Goal: Task Accomplishment & Management: Complete application form

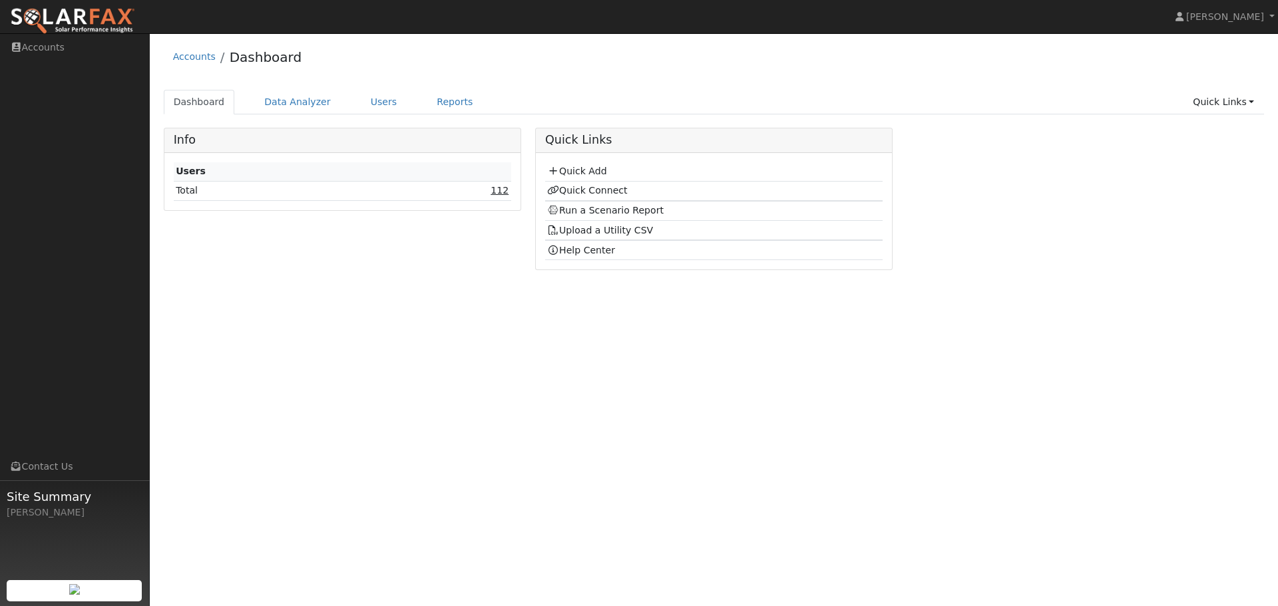
click at [499, 196] on link "112" at bounding box center [499, 190] width 18 height 11
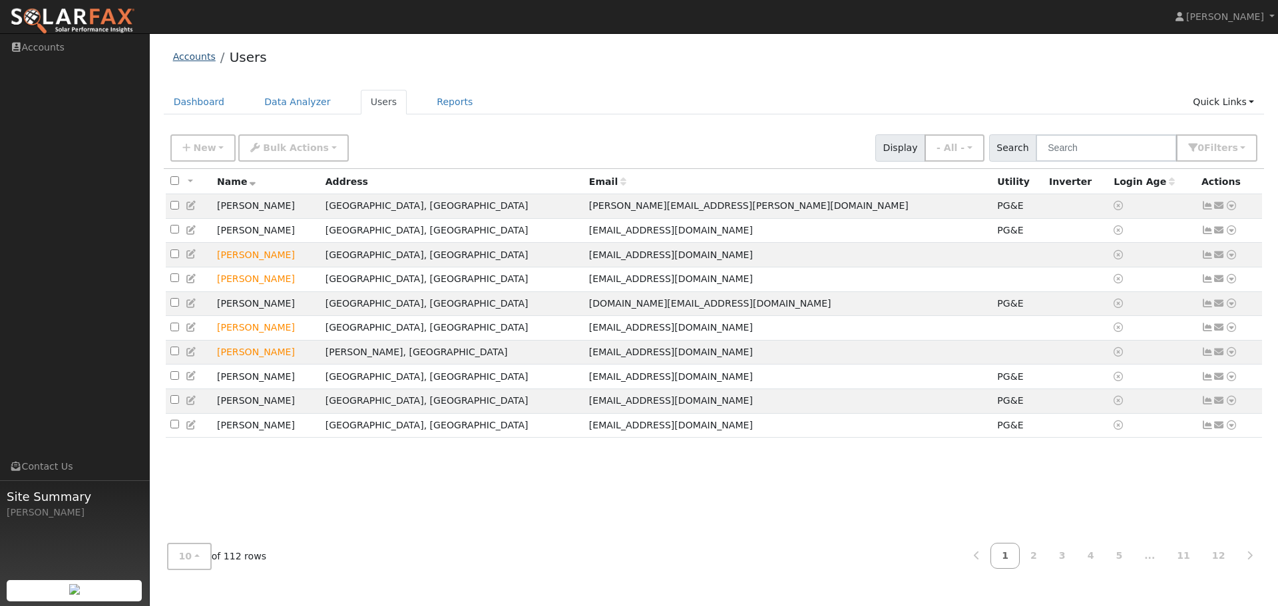
click at [192, 57] on link "Accounts" at bounding box center [194, 56] width 43 height 11
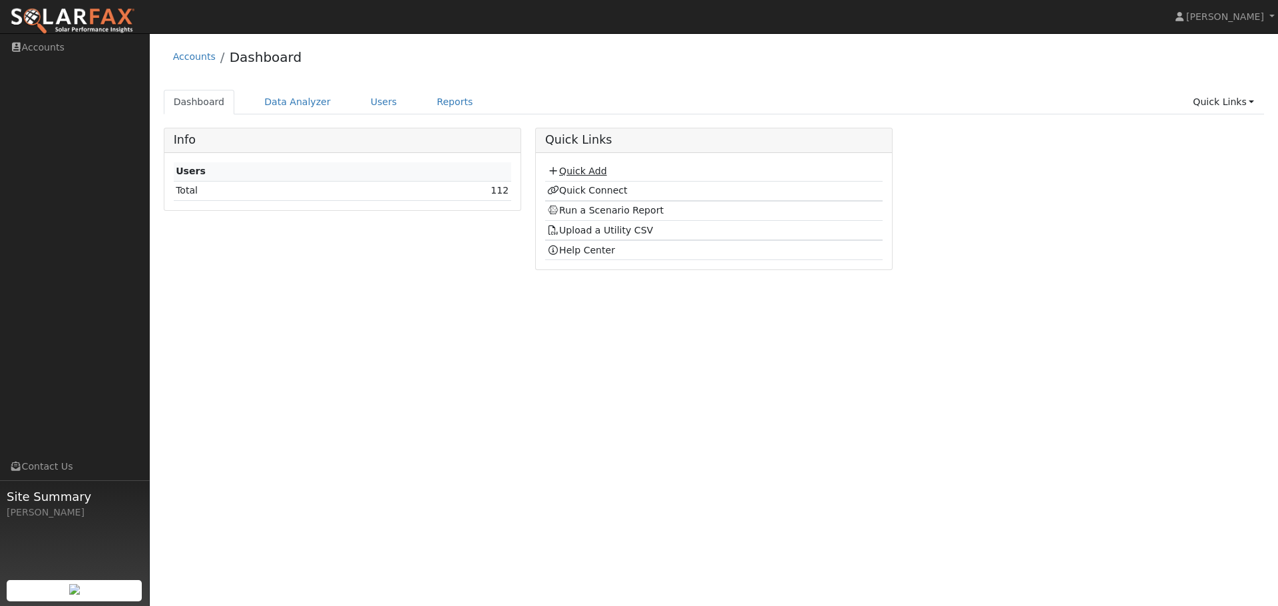
click at [593, 172] on link "Quick Add" at bounding box center [576, 171] width 59 height 11
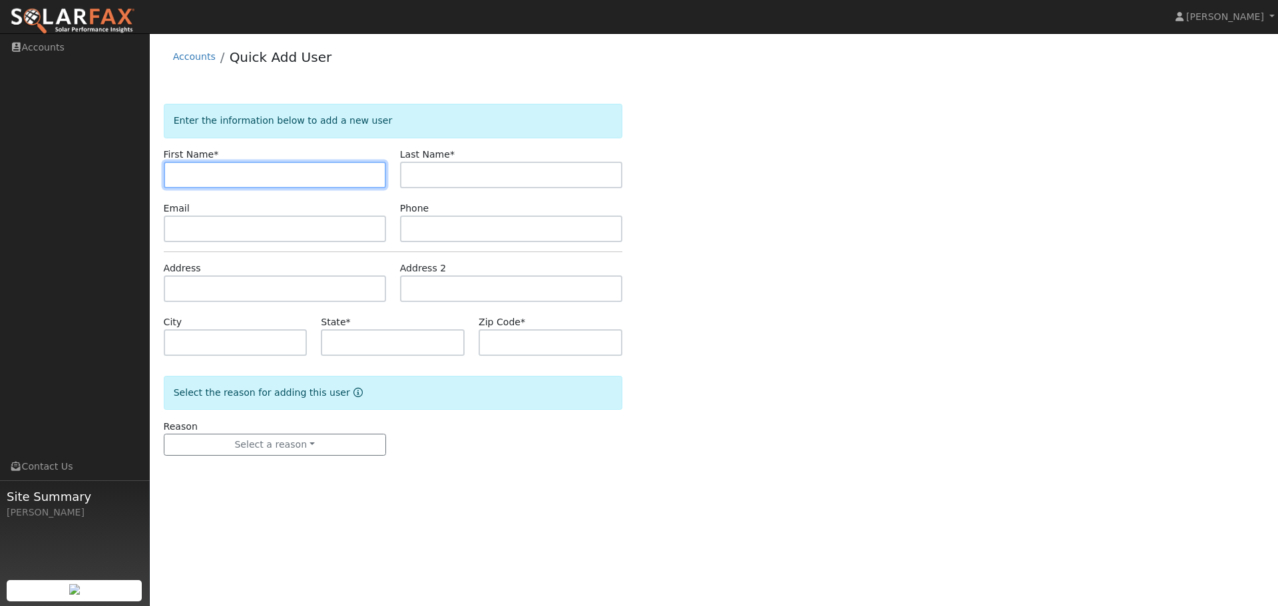
paste input "[PERSON_NAME]"
type input "[PERSON_NAME]"
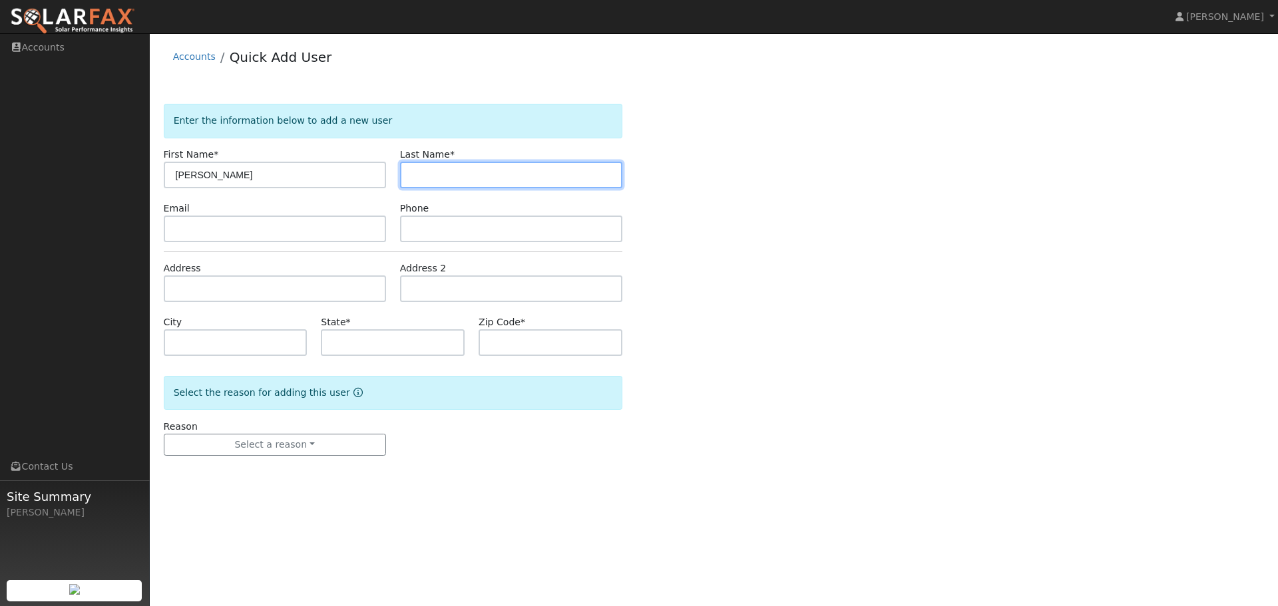
click at [470, 176] on input "text" at bounding box center [511, 175] width 222 height 27
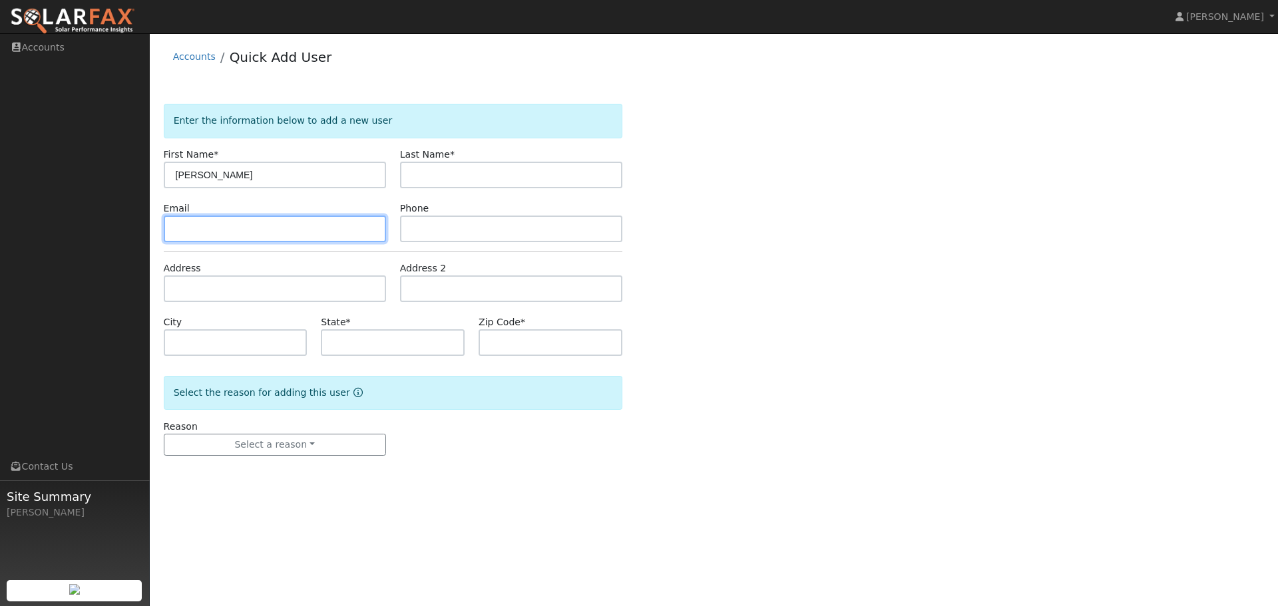
click at [255, 220] on input "text" at bounding box center [275, 229] width 222 height 27
paste input "511 Colusa Ave El Cerrito"
type input "511 Colusa Ave El Cerrito"
drag, startPoint x: 286, startPoint y: 229, endPoint x: 241, endPoint y: 231, distance: 44.6
click at [241, 231] on input "511 Colusa Ave El Cerrito" at bounding box center [275, 229] width 222 height 27
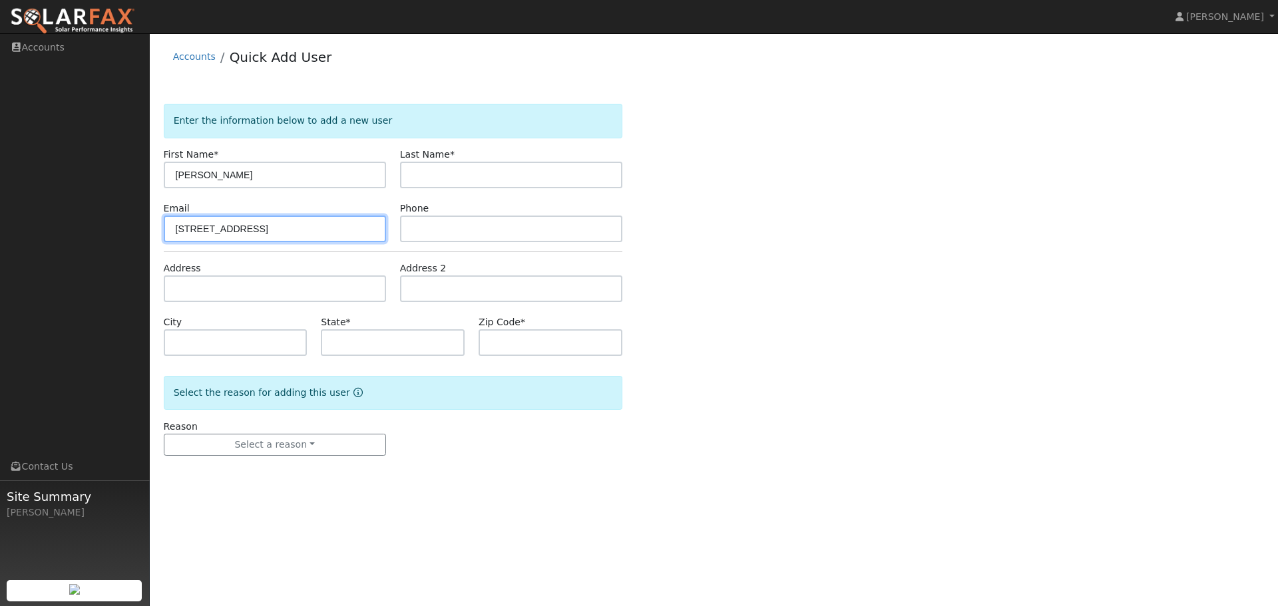
click at [261, 234] on input "511 Colusa Ave El Cerrito" at bounding box center [275, 229] width 222 height 27
click at [260, 234] on input "511 Colusa Ave El Cerrito" at bounding box center [275, 229] width 222 height 27
click at [260, 232] on input "511 Colusa Ave El Cerrito" at bounding box center [275, 229] width 222 height 27
drag, startPoint x: 260, startPoint y: 232, endPoint x: 242, endPoint y: 229, distance: 18.2
click at [242, 229] on input "511 Colusa Ave El Cerrito" at bounding box center [275, 229] width 222 height 27
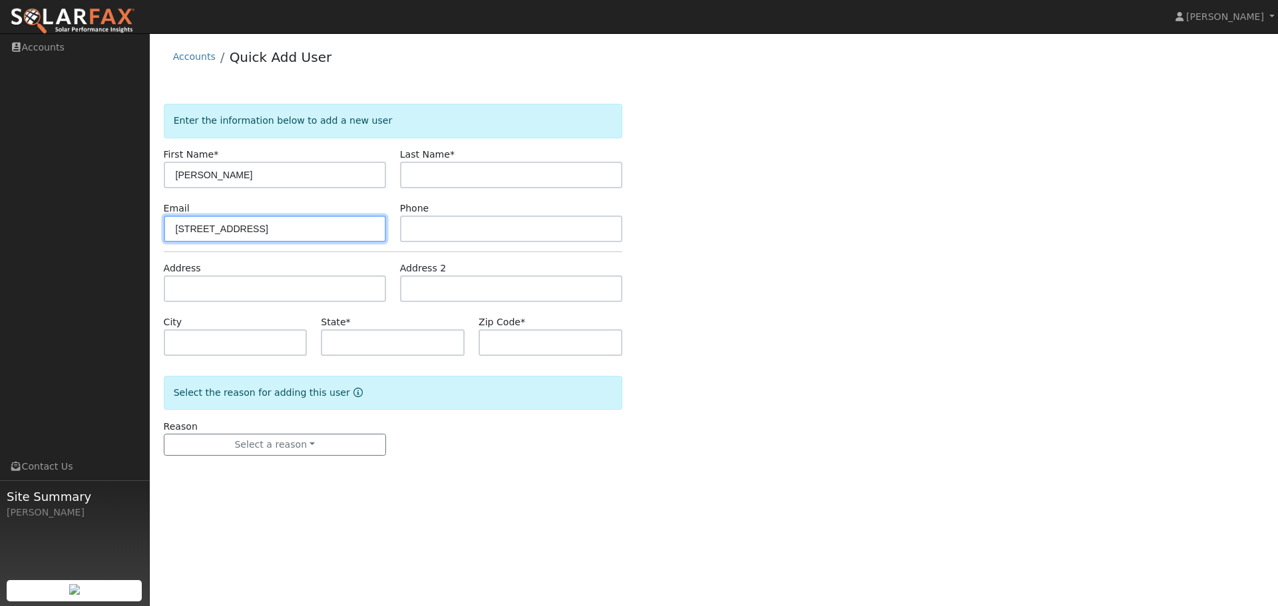
click at [241, 230] on input "511 Colusa Ave El Cerrito" at bounding box center [275, 229] width 222 height 27
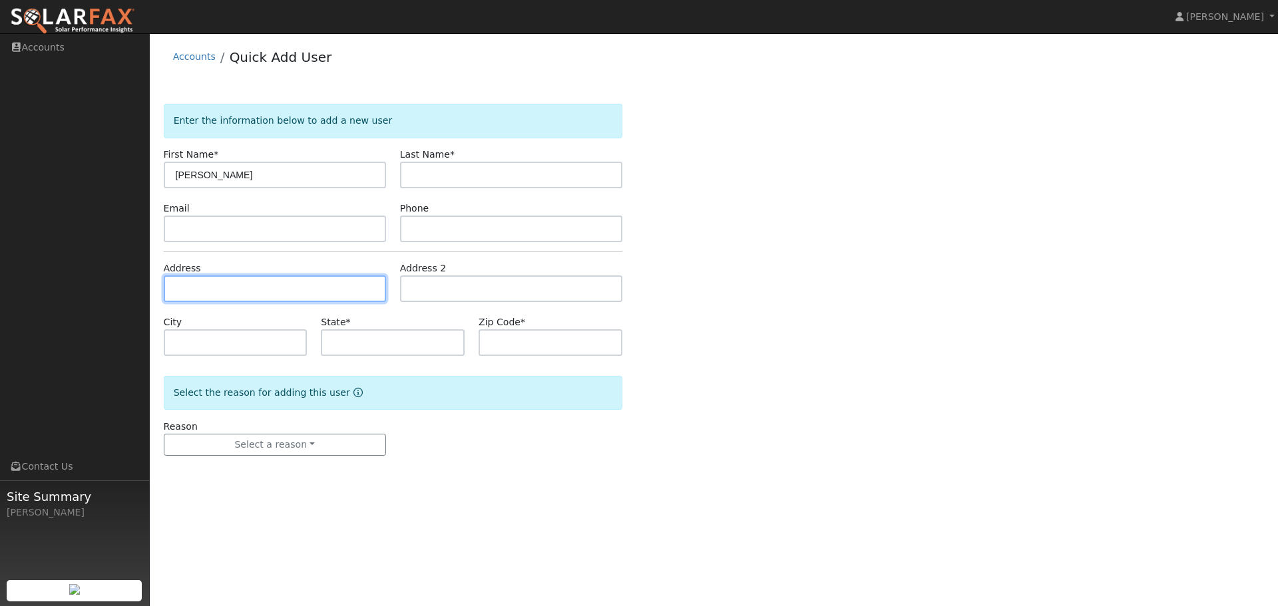
click at [218, 282] on input "text" at bounding box center [275, 289] width 222 height 27
paste input "511 Colusa Ave El Cerrito"
type input "511 Colusa Avenue"
type input "El Cerrito"
type input "CA"
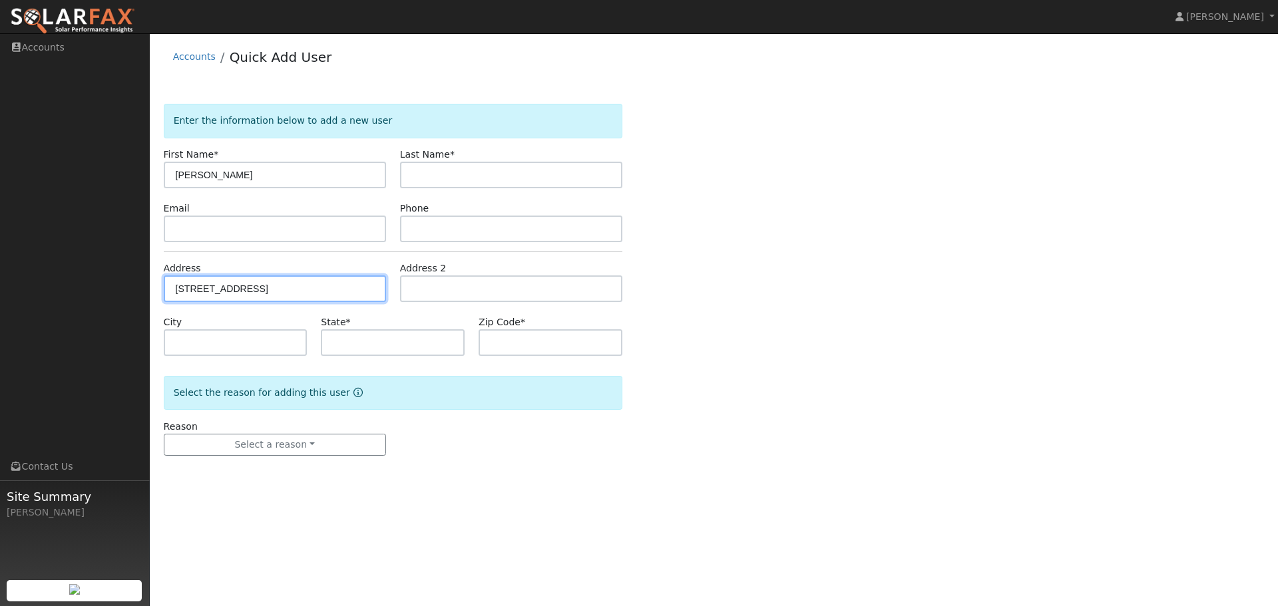
type input "94530"
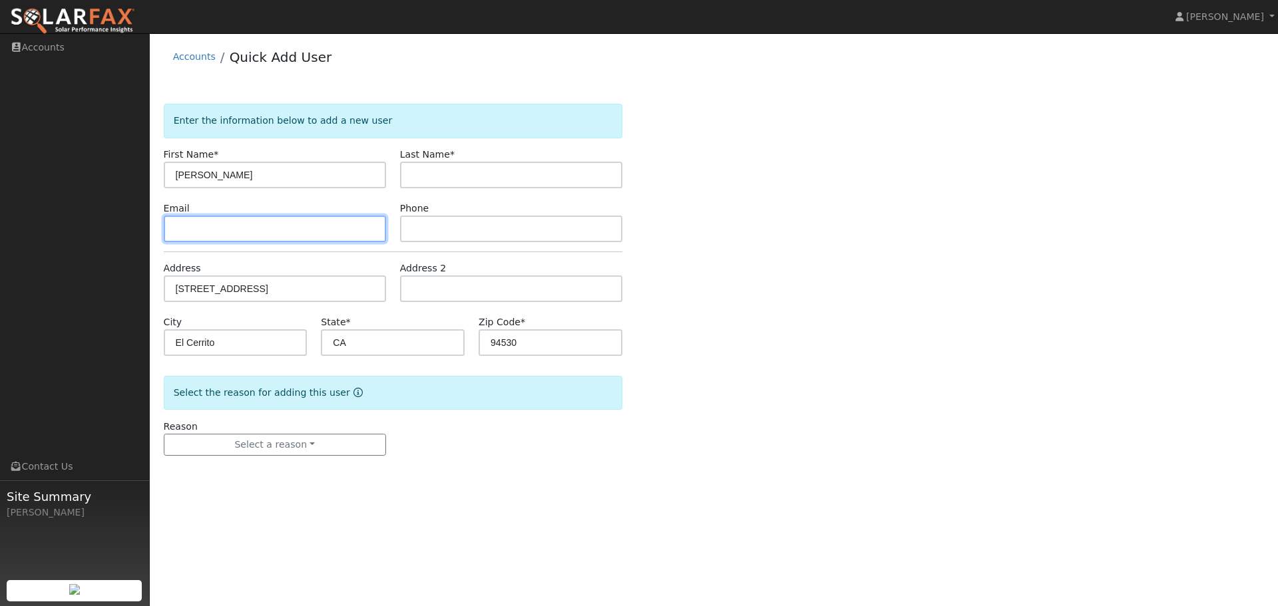
click at [193, 228] on input "text" at bounding box center [275, 229] width 222 height 27
paste input "[EMAIL_ADDRESS][DOMAIN_NAME]"
type input "[EMAIL_ADDRESS][DOMAIN_NAME]"
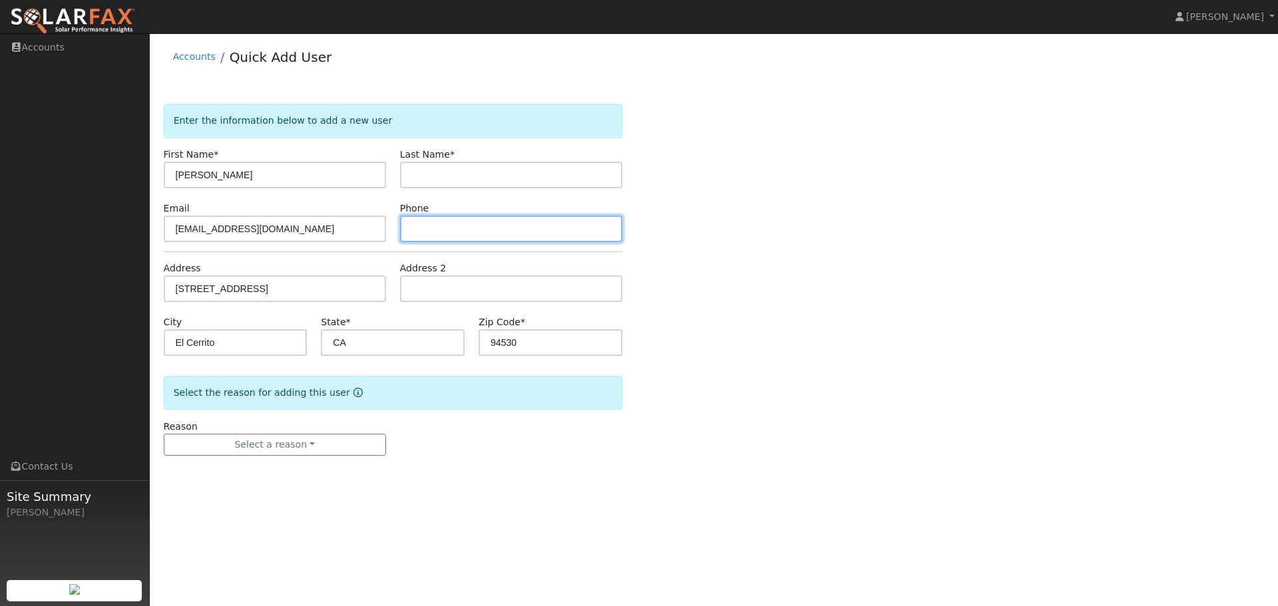
click at [437, 236] on input "text" at bounding box center [511, 229] width 222 height 27
paste input "(210) 430-2757"
type input "(210) 430-2757"
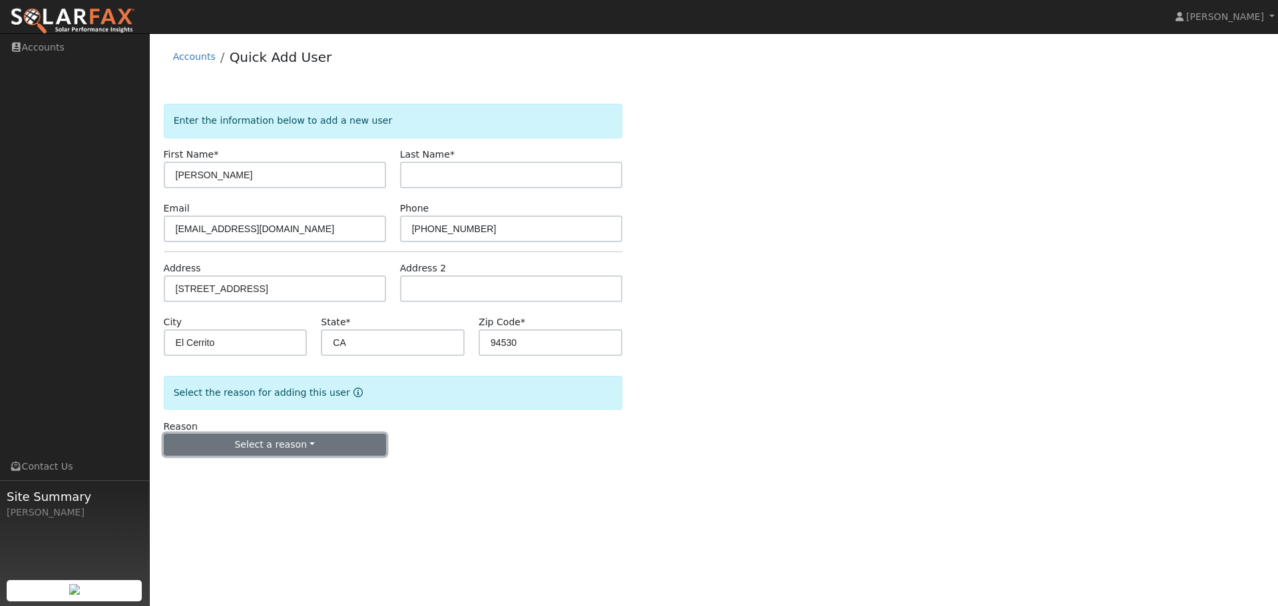
click at [310, 449] on button "Select a reason" at bounding box center [275, 445] width 222 height 23
click at [244, 490] on link "New customer adding solar" at bounding box center [237, 491] width 147 height 19
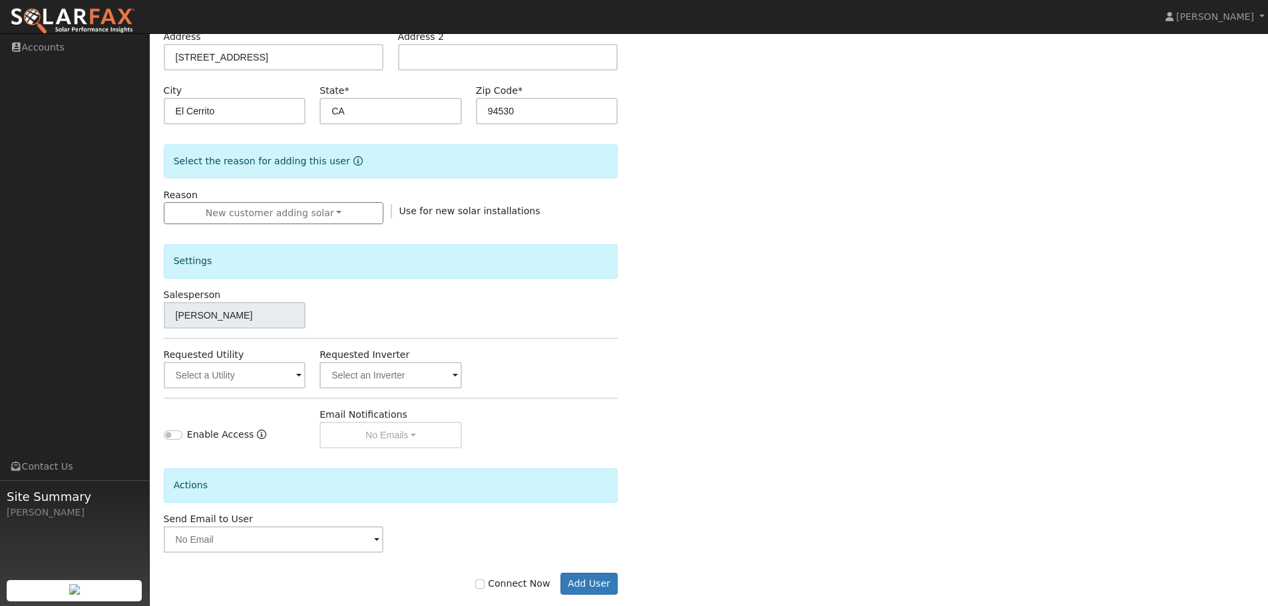
scroll to position [254, 0]
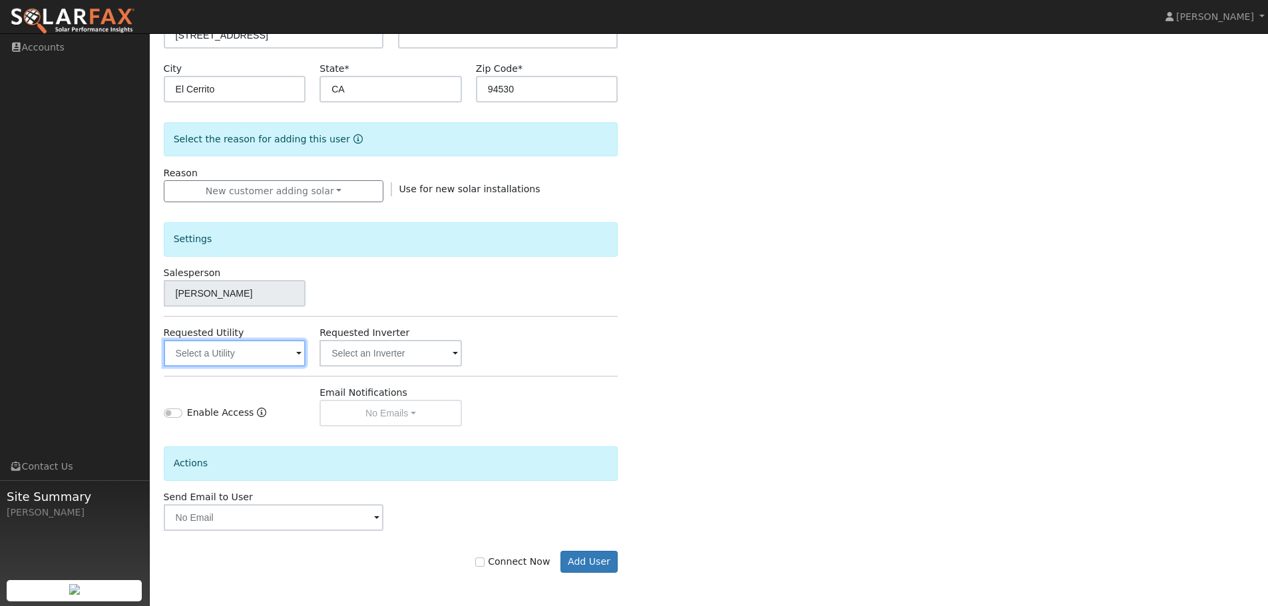
click at [291, 355] on input "text" at bounding box center [235, 353] width 142 height 27
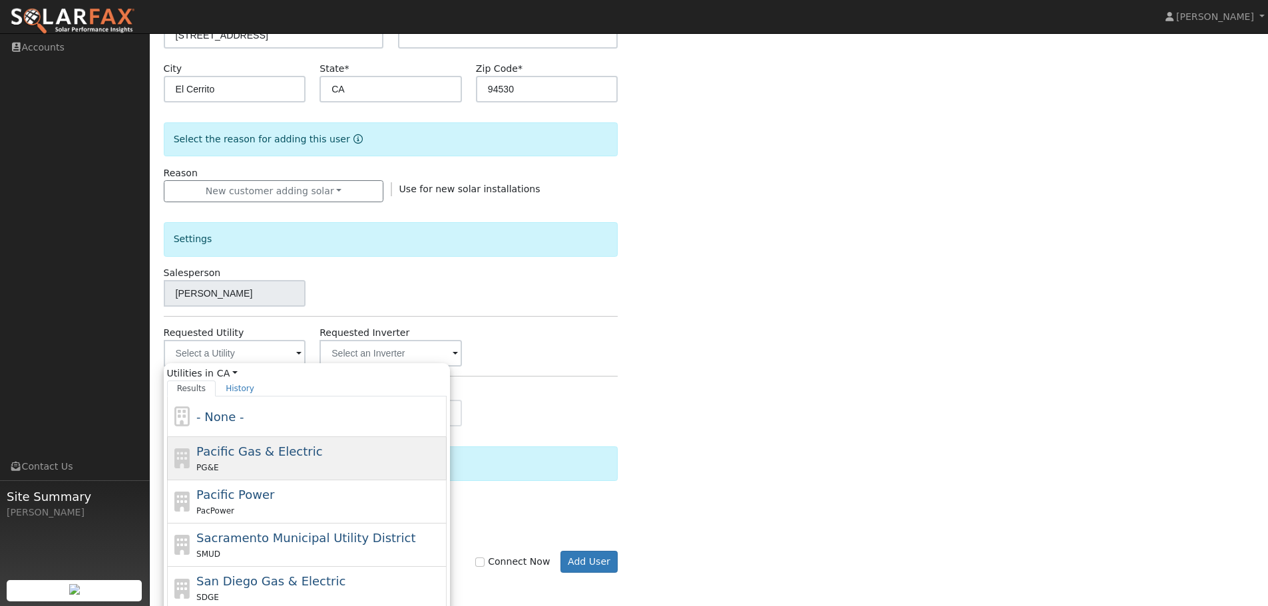
click at [265, 459] on span "Pacific Gas & Electric" at bounding box center [259, 452] width 126 height 14
type input "Pacific Gas & Electric"
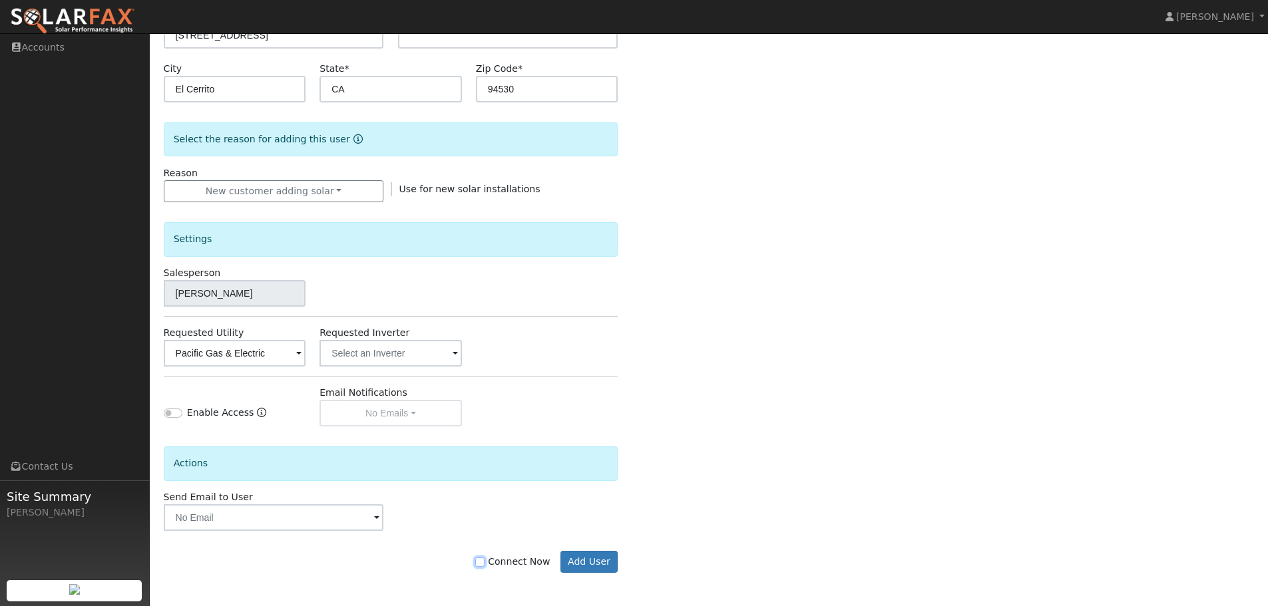
click at [485, 562] on input "Connect Now" at bounding box center [479, 562] width 9 height 9
checkbox input "true"
click at [582, 562] on button "Add User" at bounding box center [589, 562] width 58 height 23
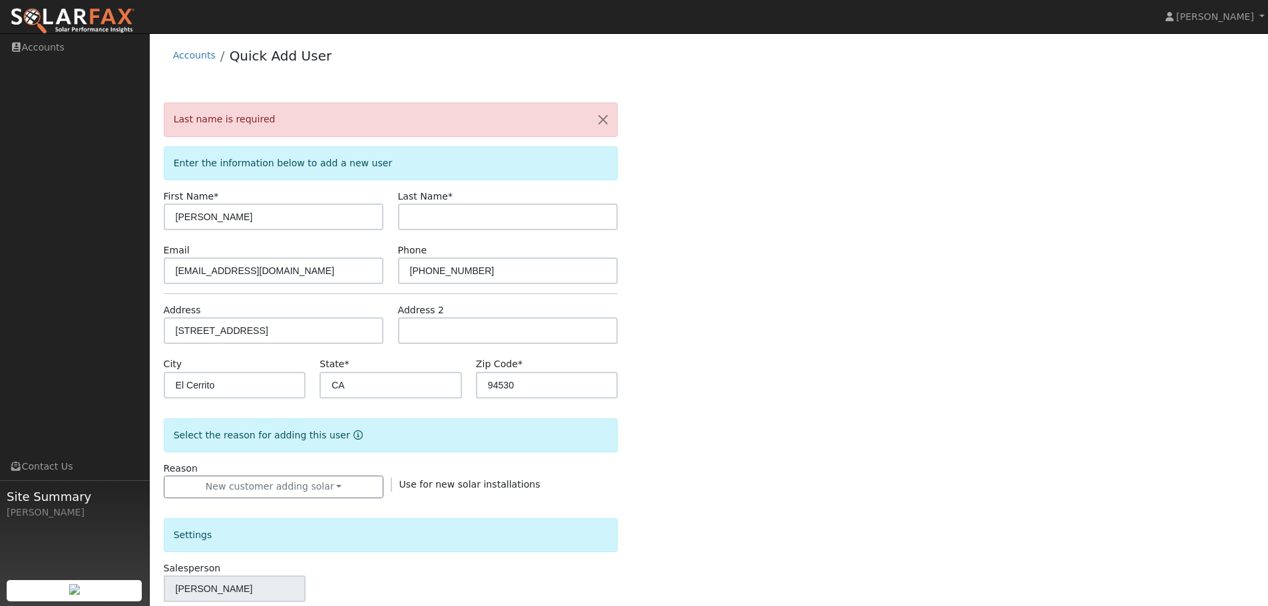
scroll to position [0, 0]
click at [435, 217] on input "text" at bounding box center [508, 218] width 220 height 27
paste input "Lehker"
type input "Lehker"
click at [678, 232] on div "Last name is required Enter the information below to add a new user First Name …" at bounding box center [709, 500] width 1091 height 793
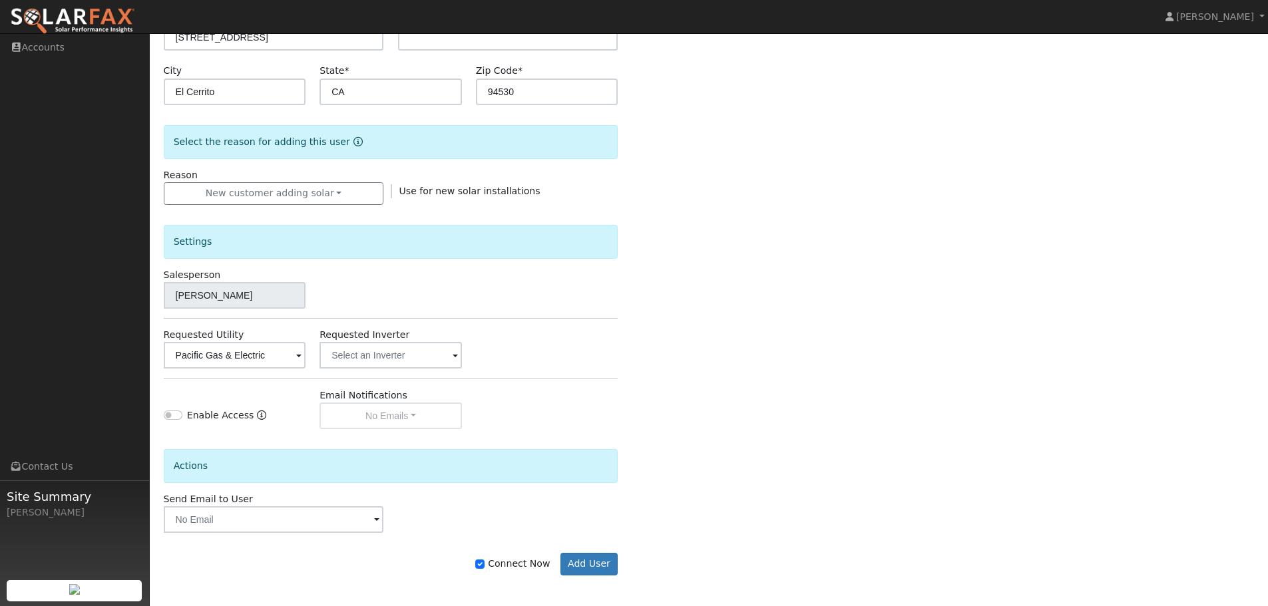
scroll to position [297, 0]
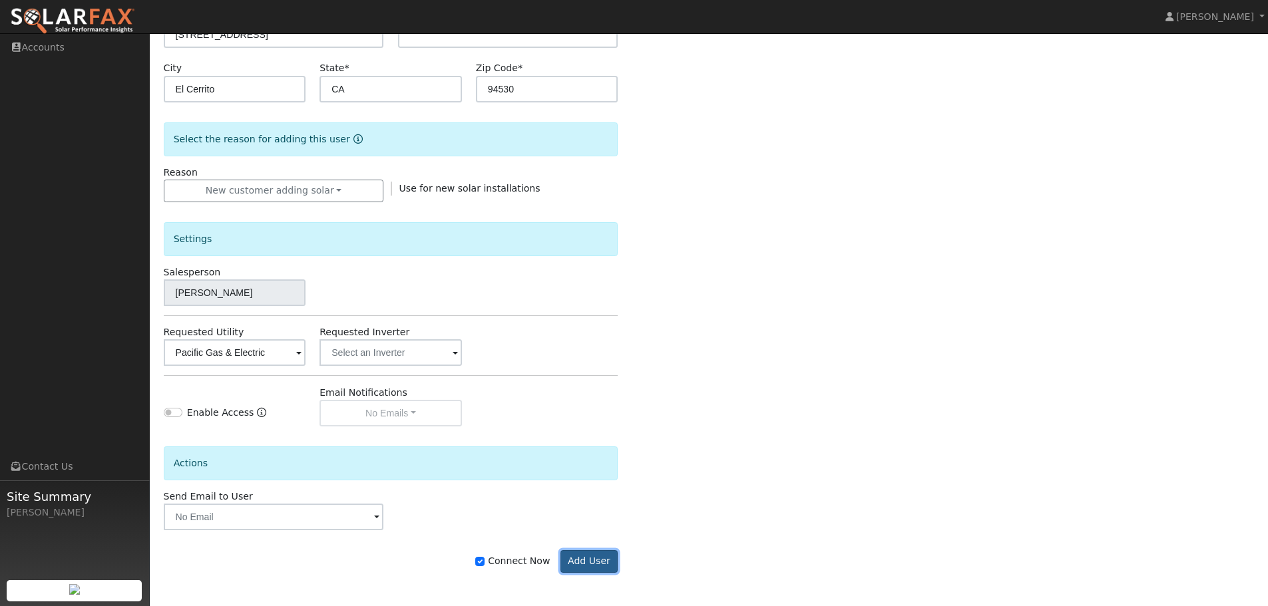
click at [588, 560] on button "Add User" at bounding box center [589, 561] width 58 height 23
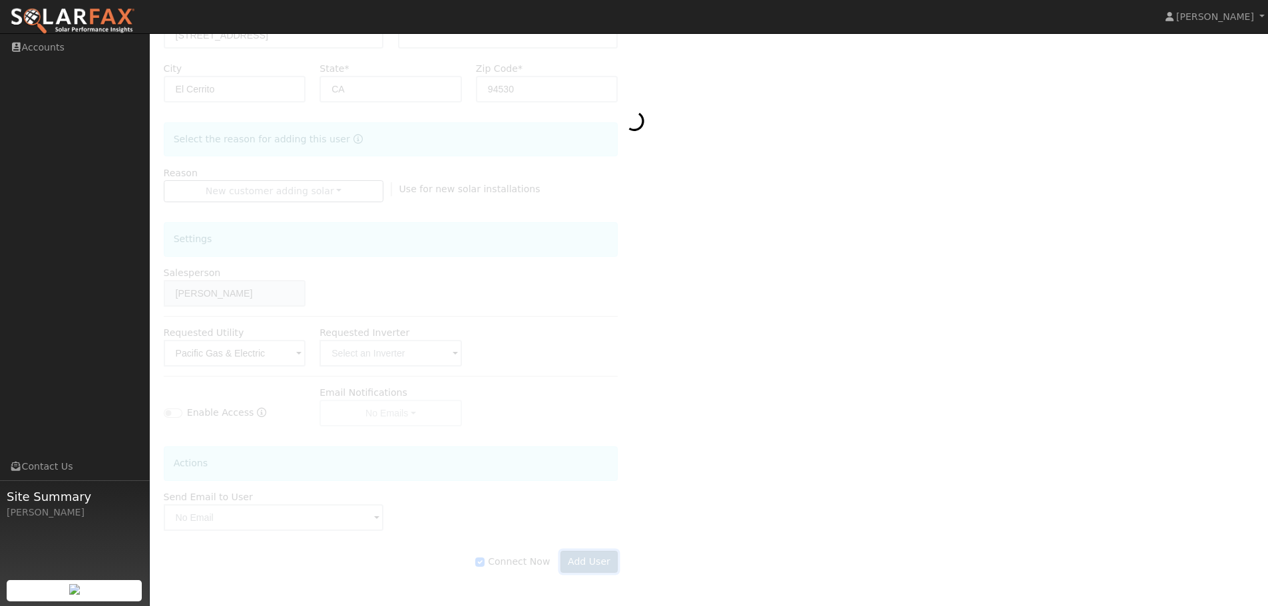
scroll to position [254, 0]
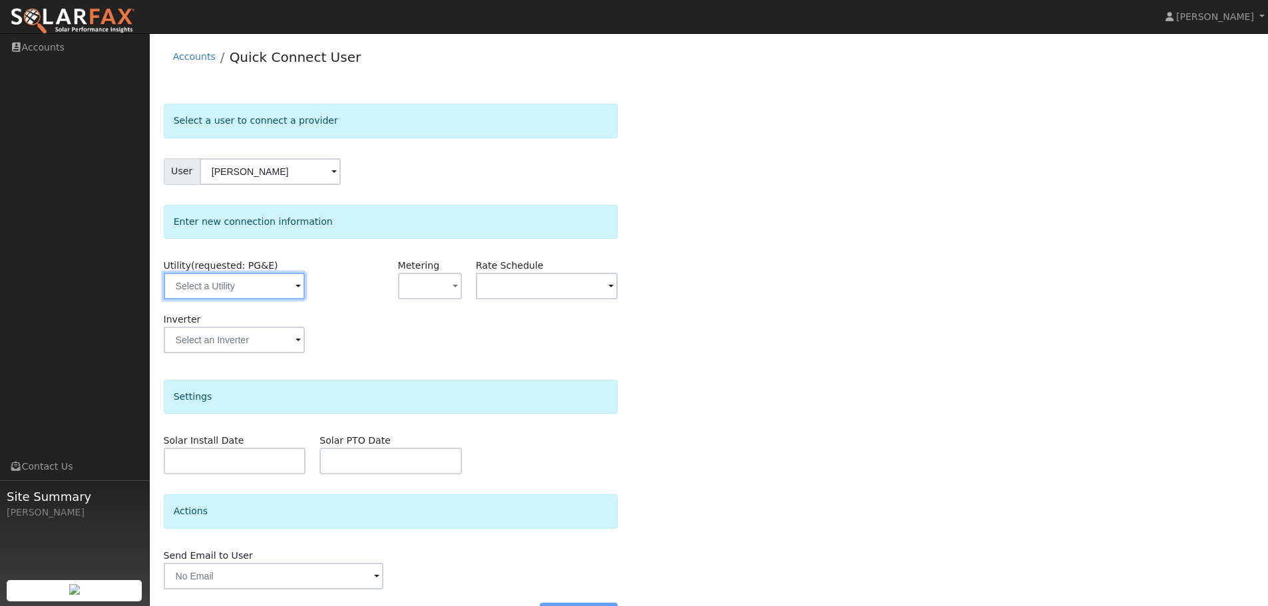
click at [269, 295] on input "text" at bounding box center [234, 286] width 141 height 27
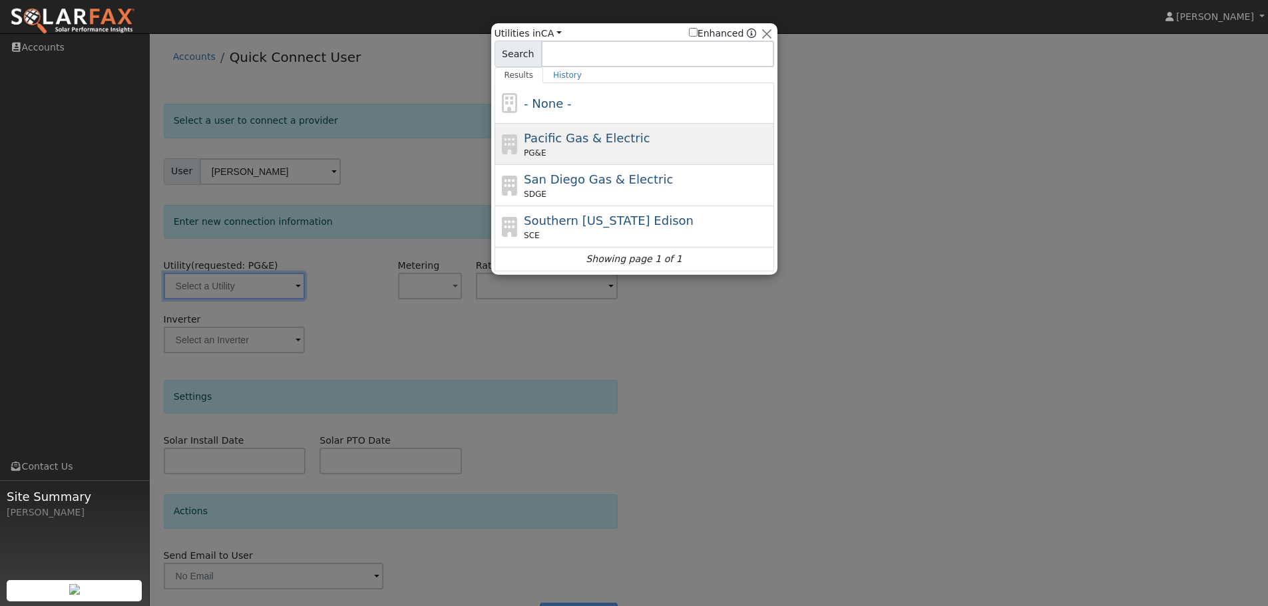
click at [671, 148] on div "PG&E" at bounding box center [647, 153] width 247 height 12
type input "PG&E"
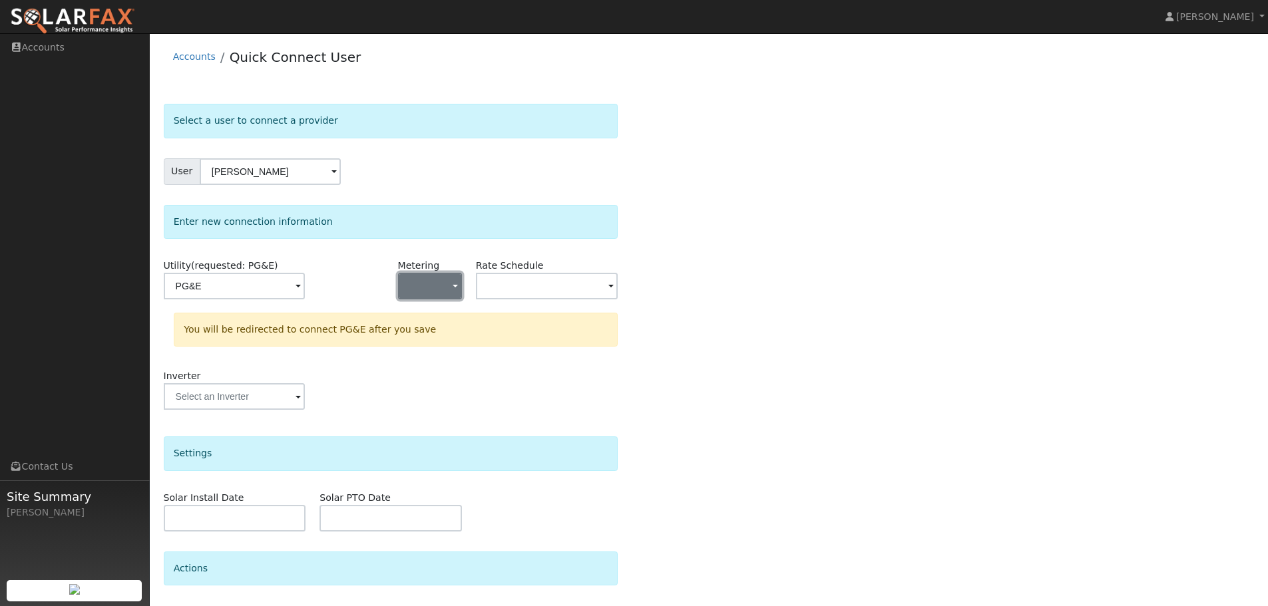
click at [428, 290] on button "button" at bounding box center [430, 286] width 64 height 27
click at [441, 337] on link "NEM" at bounding box center [445, 334] width 93 height 19
click at [305, 282] on input "text" at bounding box center [234, 286] width 141 height 27
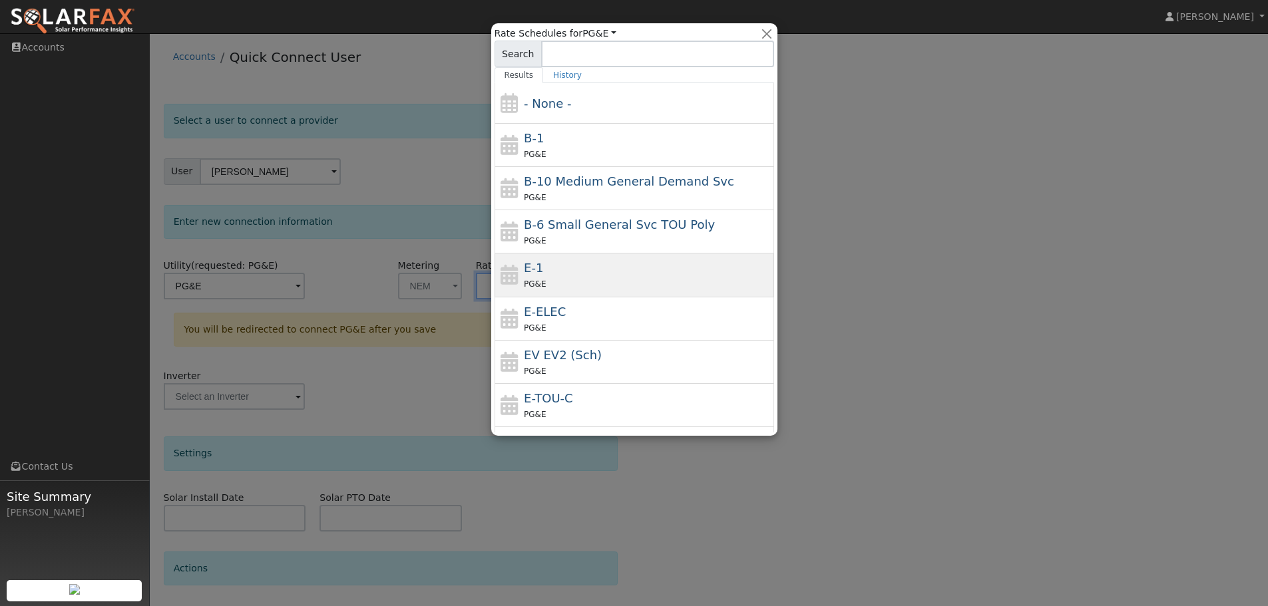
click at [571, 276] on div "E-1 PG&E" at bounding box center [647, 275] width 247 height 32
type input "E-1"
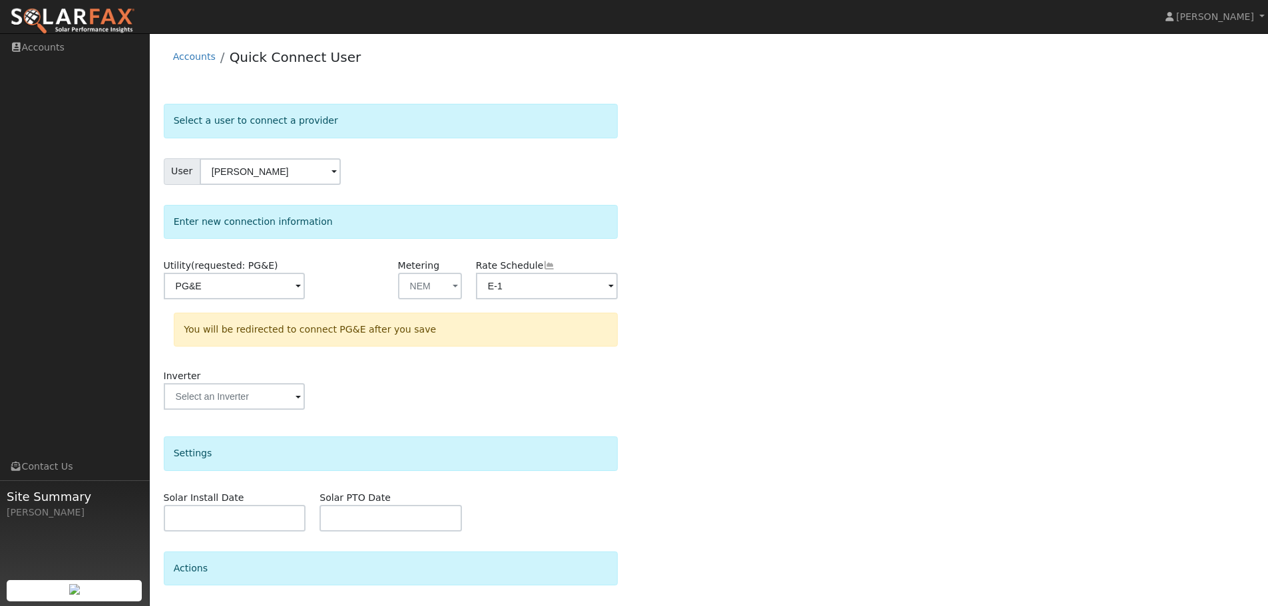
click at [764, 280] on div "Select a user to connect a provider User Jean-Michel Lehker Account Default Acc…" at bounding box center [709, 399] width 1091 height 591
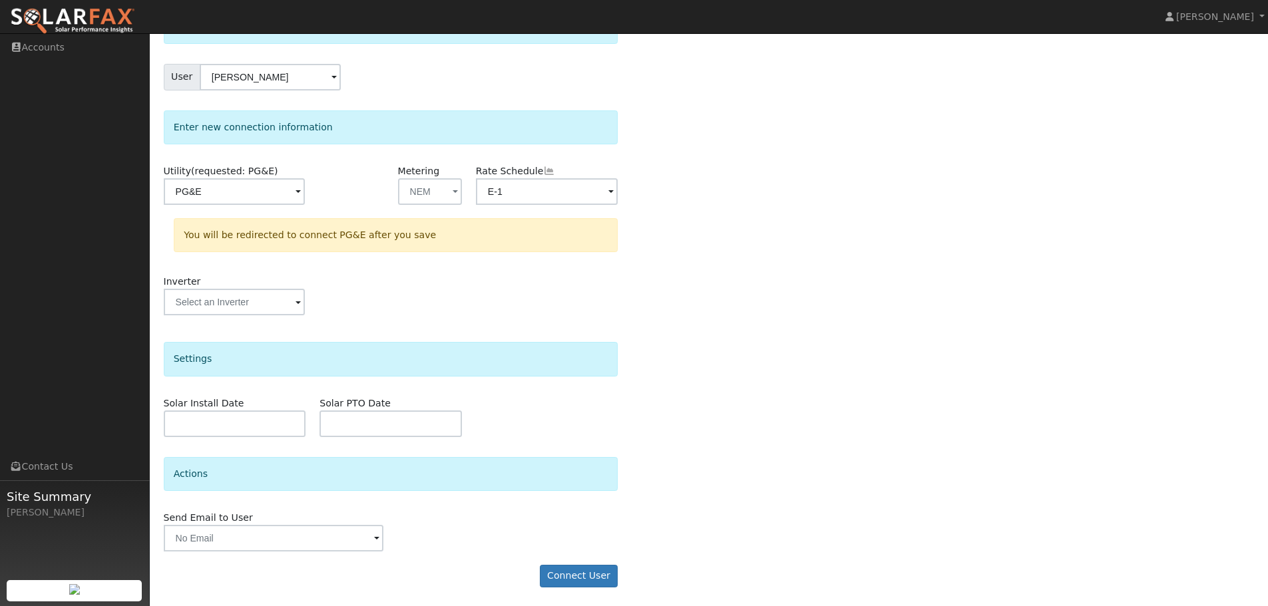
scroll to position [96, 0]
click at [578, 575] on button "Connect User" at bounding box center [579, 575] width 79 height 23
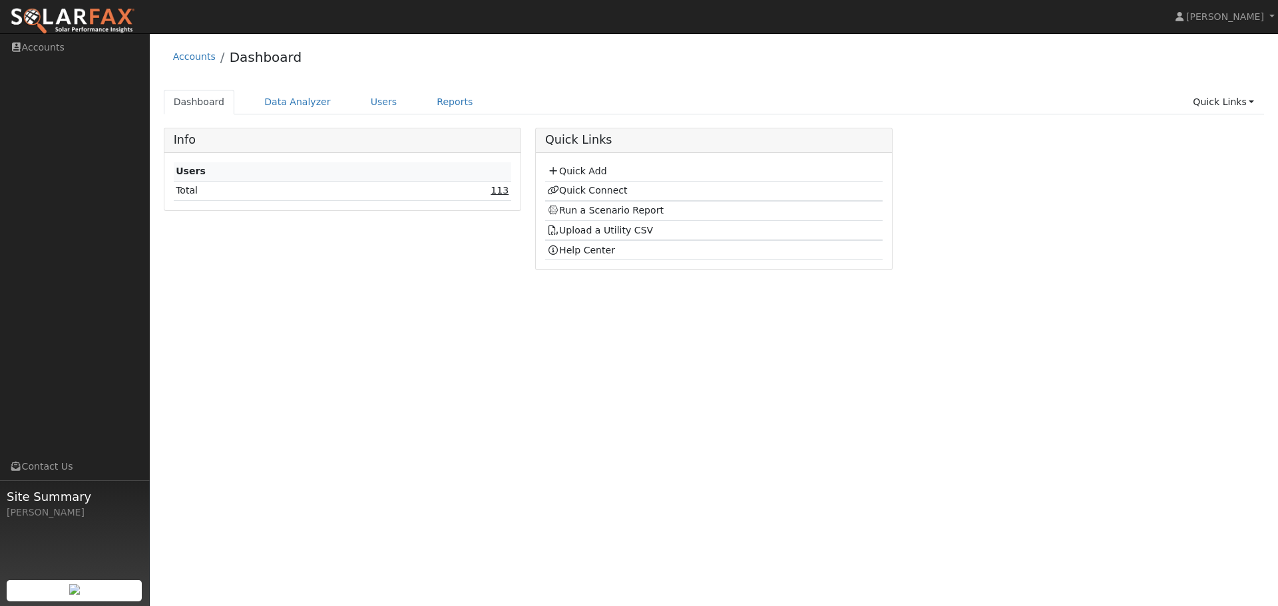
click at [502, 192] on link "113" at bounding box center [499, 190] width 18 height 11
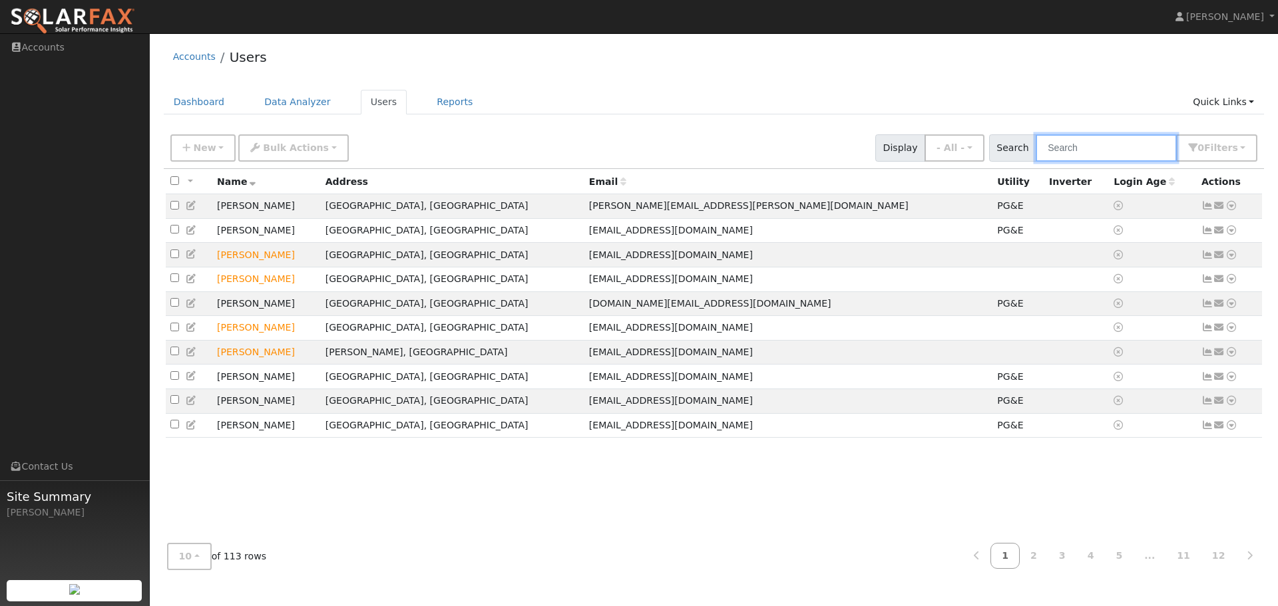
click at [1073, 152] on input "text" at bounding box center [1106, 147] width 141 height 27
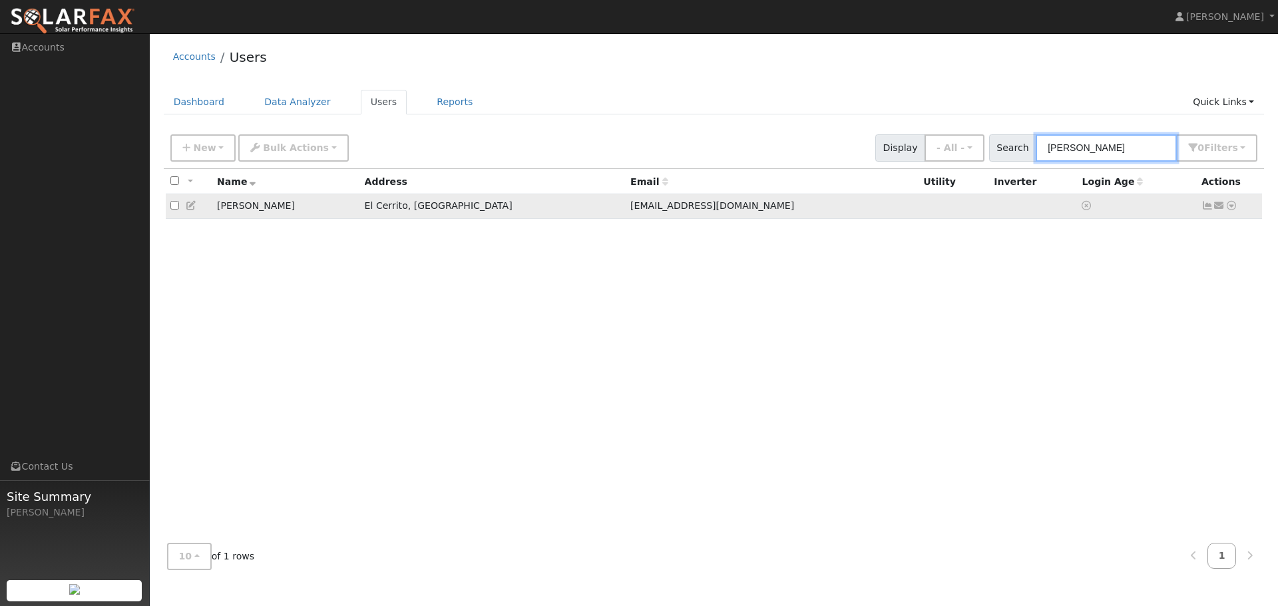
type input "jean"
click at [1233, 209] on icon at bounding box center [1231, 205] width 12 height 9
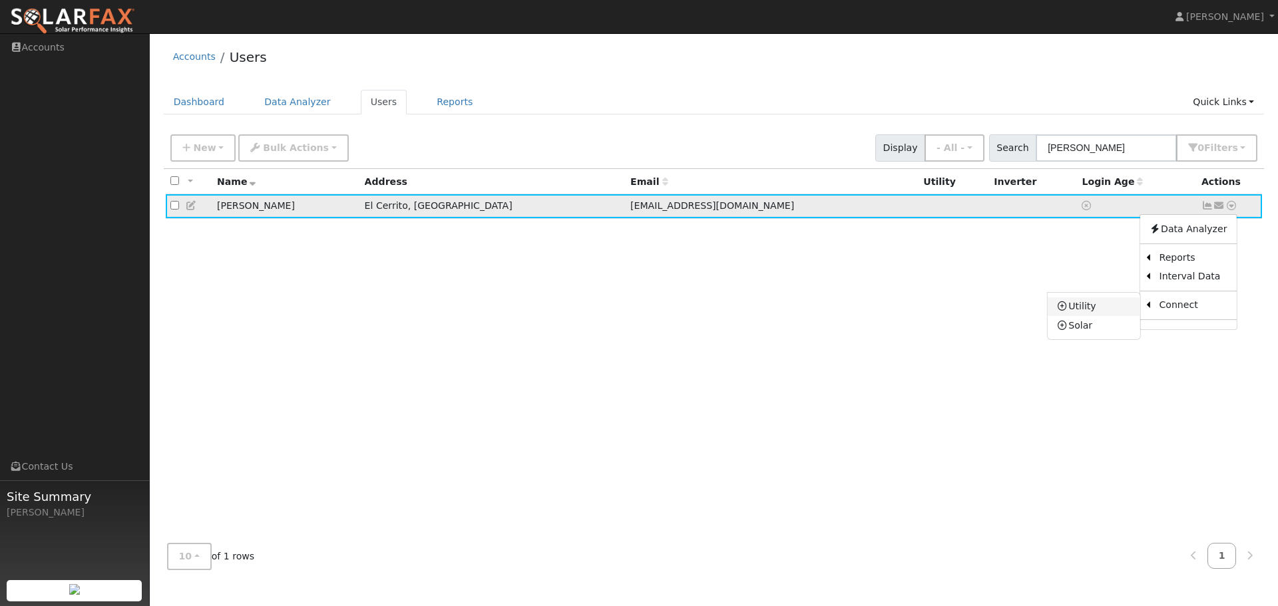
click at [1106, 309] on link "Utility" at bounding box center [1094, 306] width 93 height 19
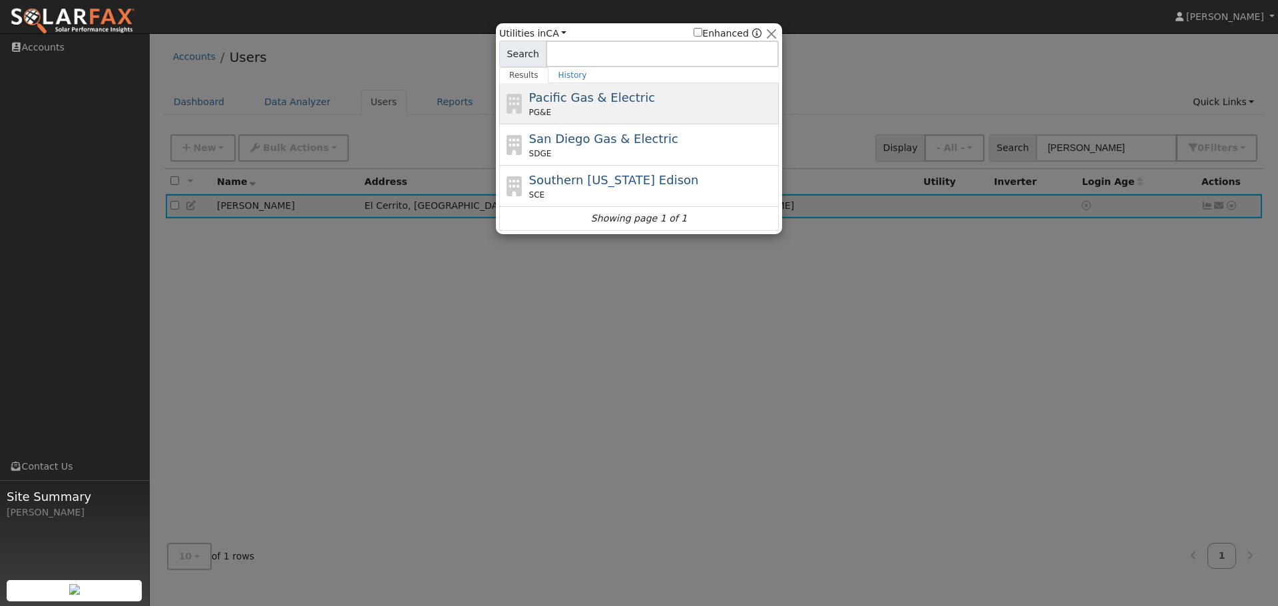
click at [672, 103] on div "Pacific Gas & Electric PG&E" at bounding box center [652, 104] width 247 height 30
